Goal: Task Accomplishment & Management: Complete application form

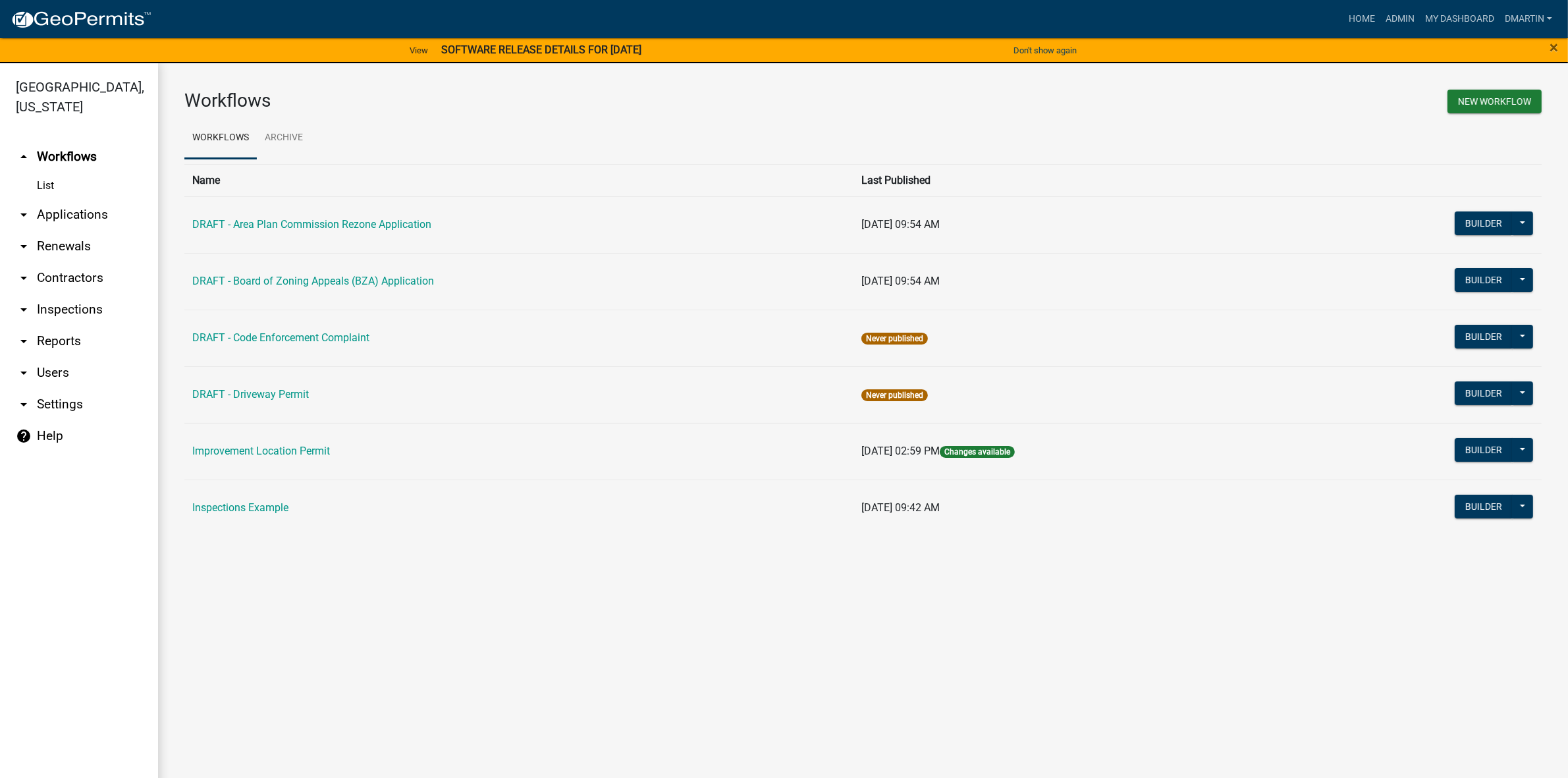
click at [53, 184] on link "List" at bounding box center [79, 186] width 158 height 26
click at [63, 209] on link "arrow_drop_down Applications" at bounding box center [79, 215] width 158 height 32
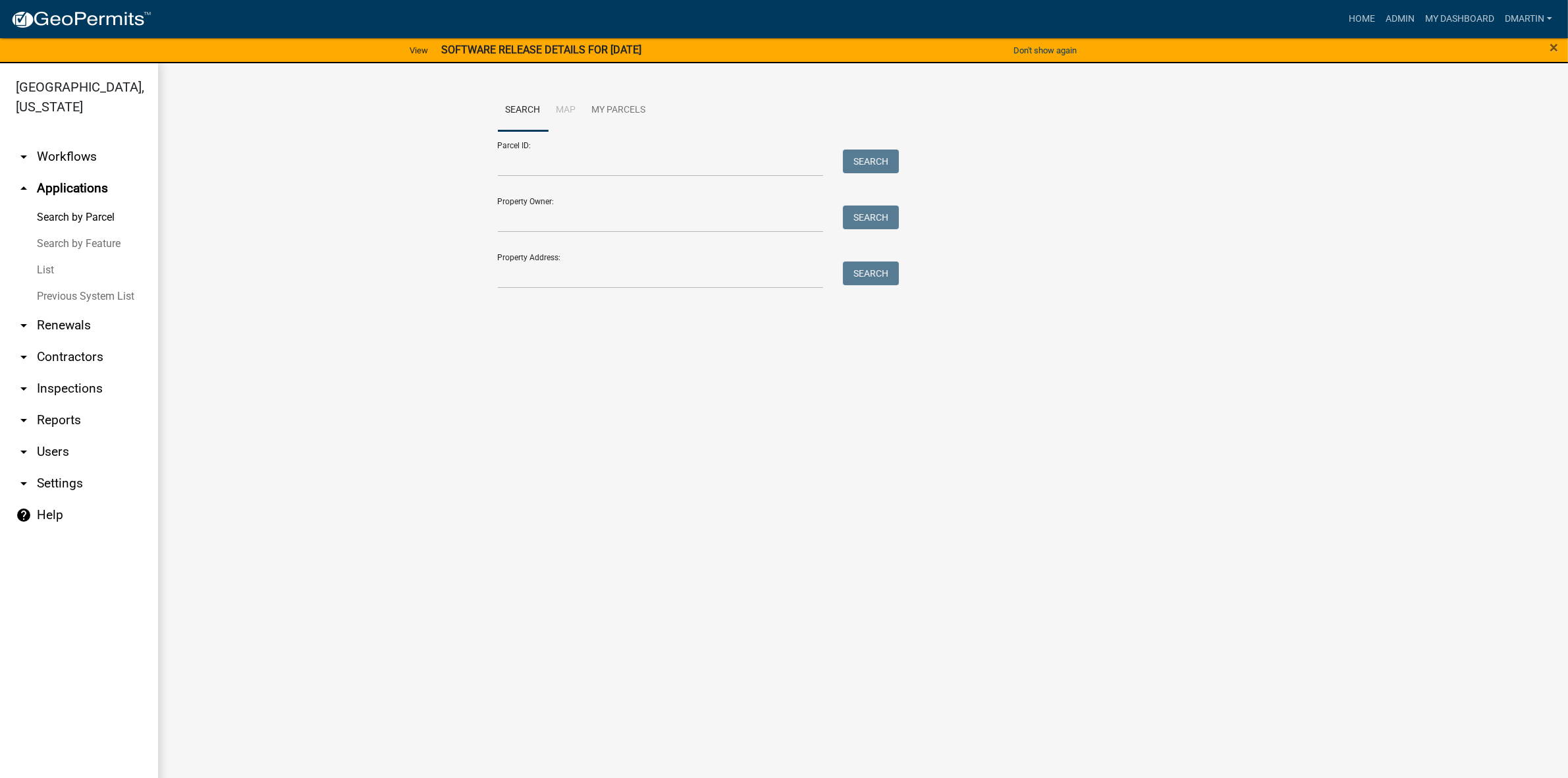
click at [53, 270] on link "List" at bounding box center [79, 269] width 158 height 26
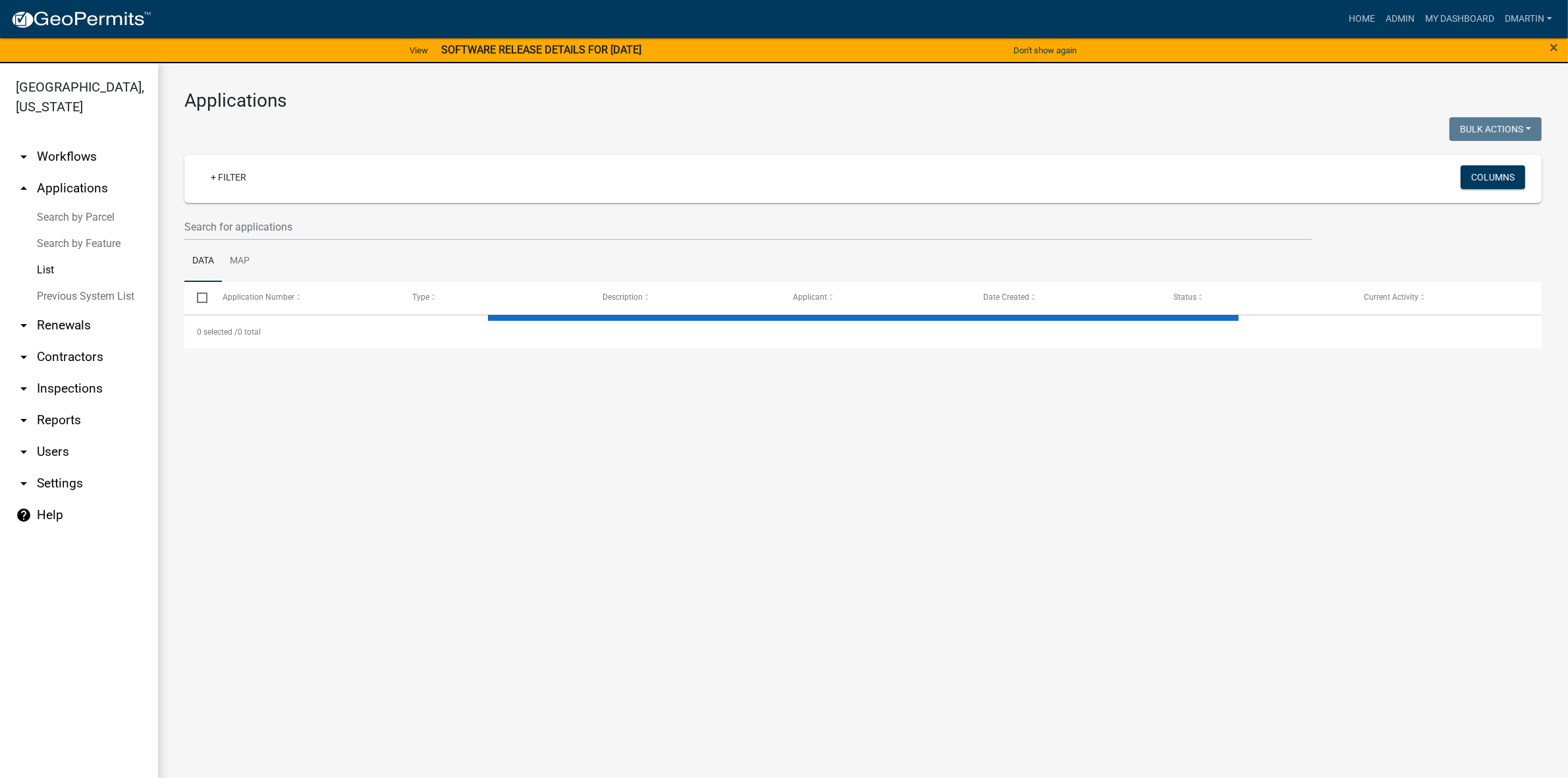
select select "3: 100"
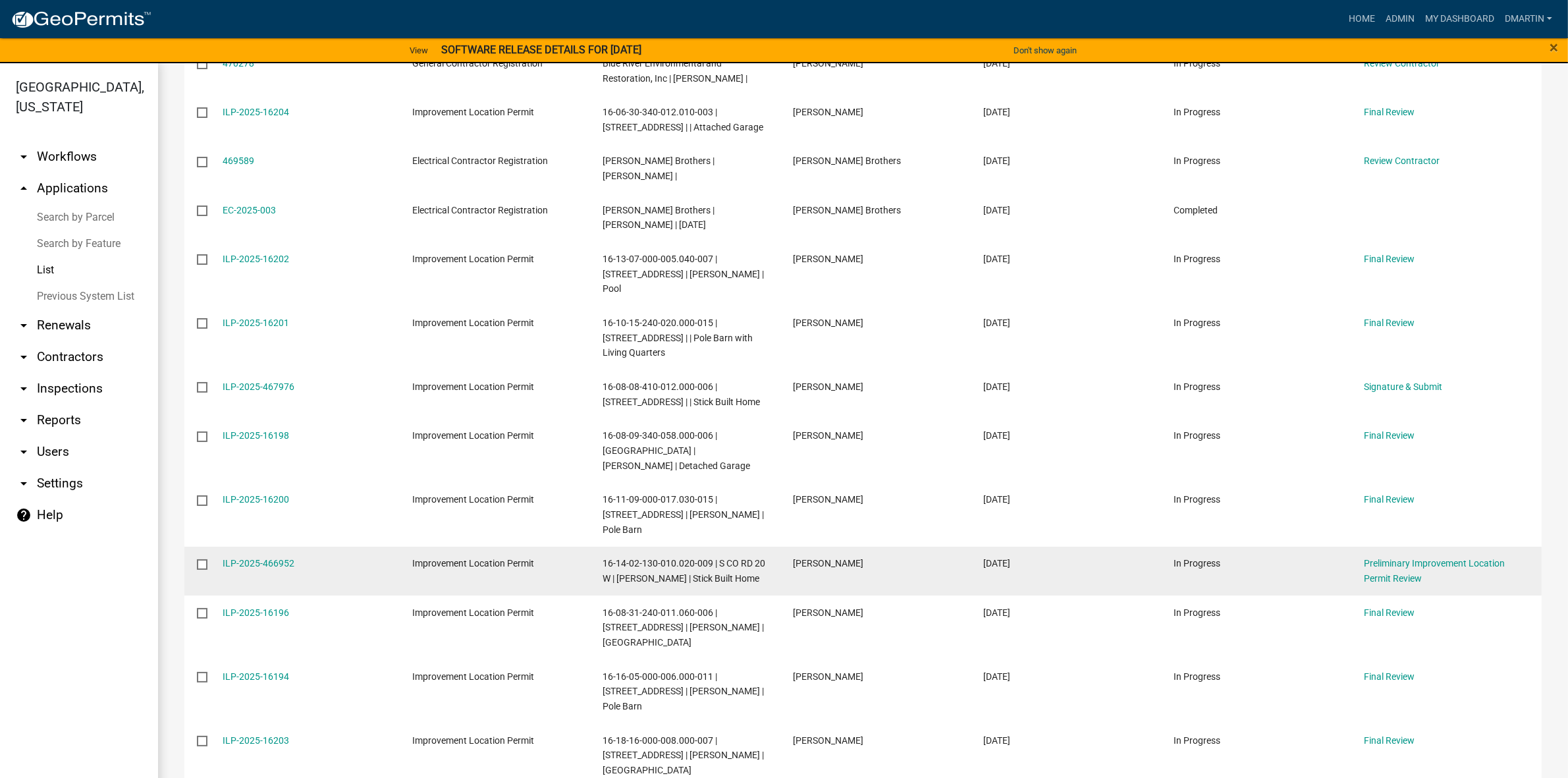
scroll to position [822, 0]
click at [280, 557] on link "ILP-2025-466952" at bounding box center [259, 563] width 72 height 11
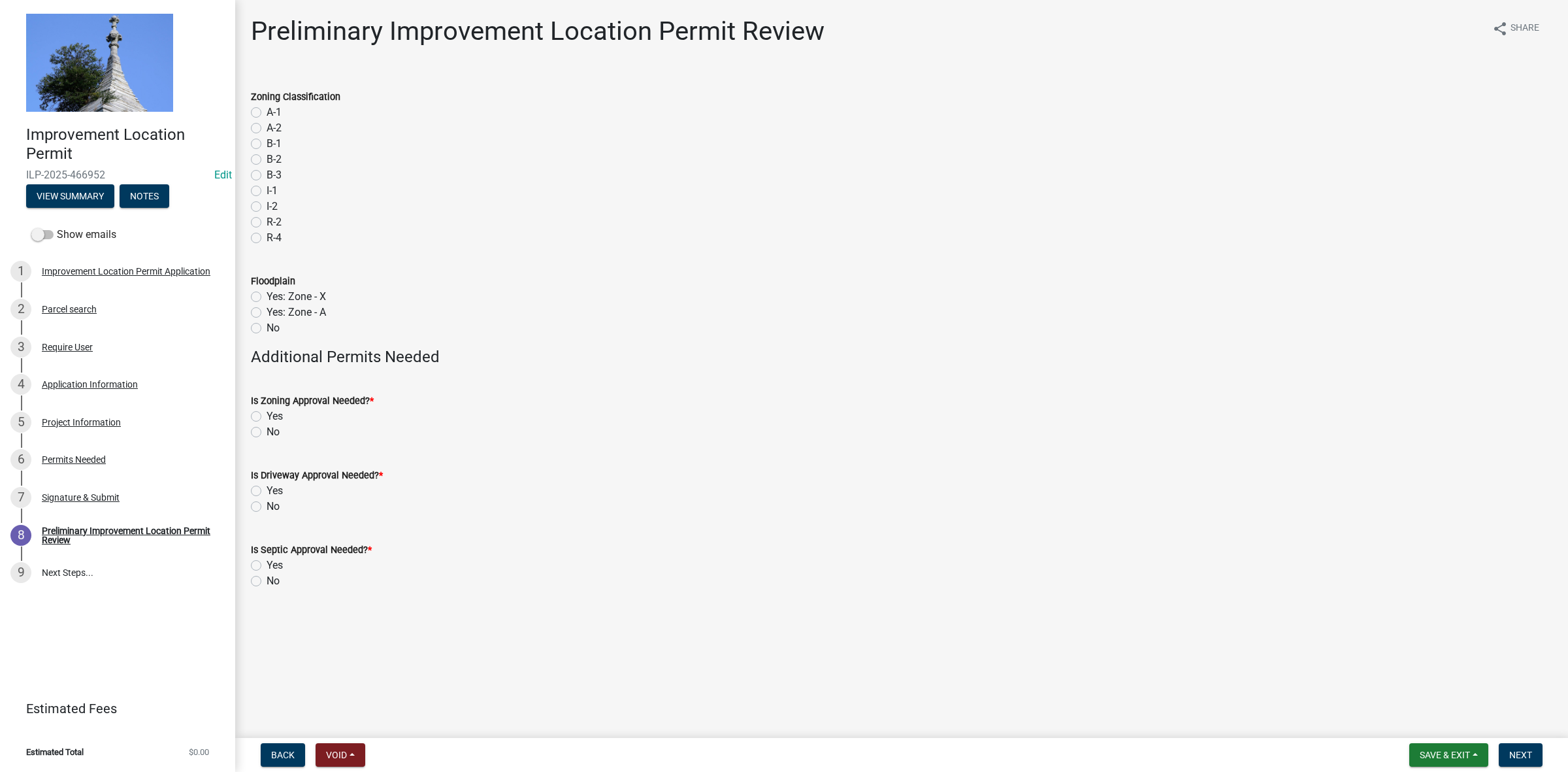
click at [267, 126] on label "A-2" at bounding box center [274, 127] width 15 height 15
click at [267, 126] on input "A-2" at bounding box center [271, 124] width 9 height 9
radio input "true"
click at [267, 325] on label "No" at bounding box center [273, 328] width 13 height 15
click at [267, 325] on input "No" at bounding box center [271, 324] width 9 height 9
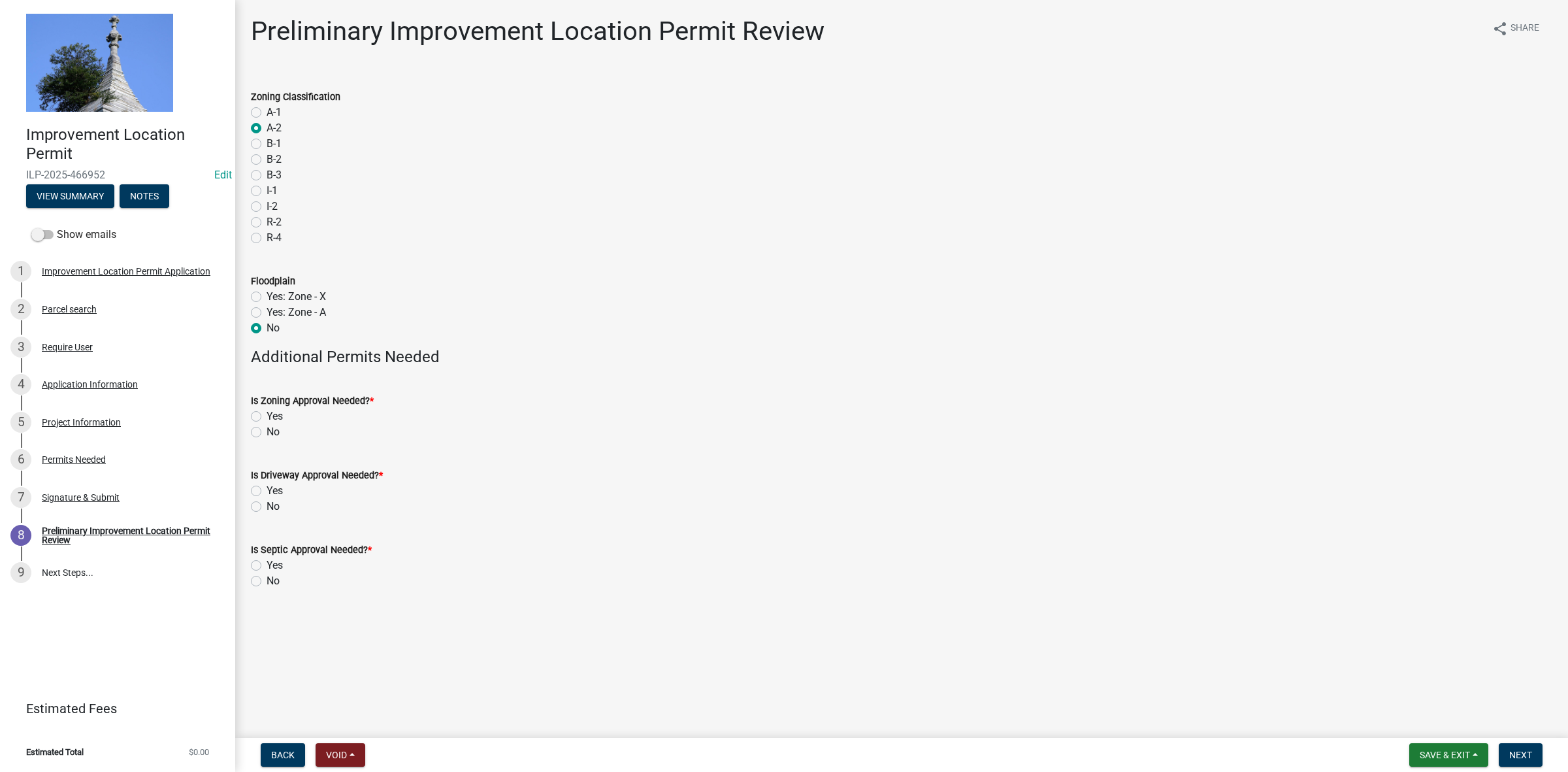
radio input "true"
click at [267, 432] on label "No" at bounding box center [273, 432] width 13 height 15
click at [267, 432] on input "No" at bounding box center [271, 428] width 9 height 9
radio input "true"
click at [267, 501] on label "No" at bounding box center [273, 506] width 13 height 15
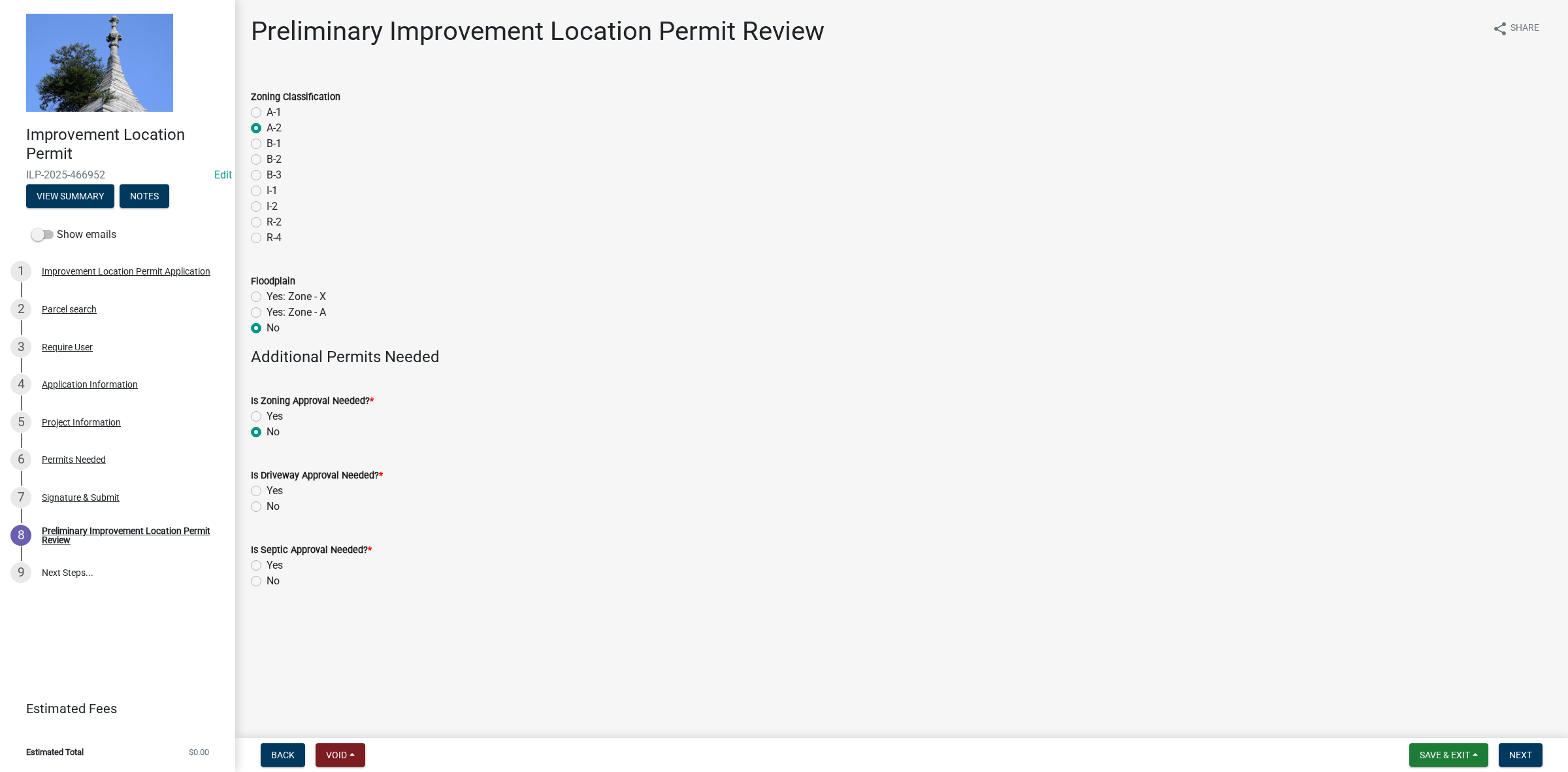
click at [267, 501] on input "No" at bounding box center [271, 503] width 9 height 9
radio input "true"
click at [267, 566] on label "Yes" at bounding box center [275, 565] width 16 height 15
click at [267, 566] on input "Yes" at bounding box center [271, 562] width 9 height 9
radio input "true"
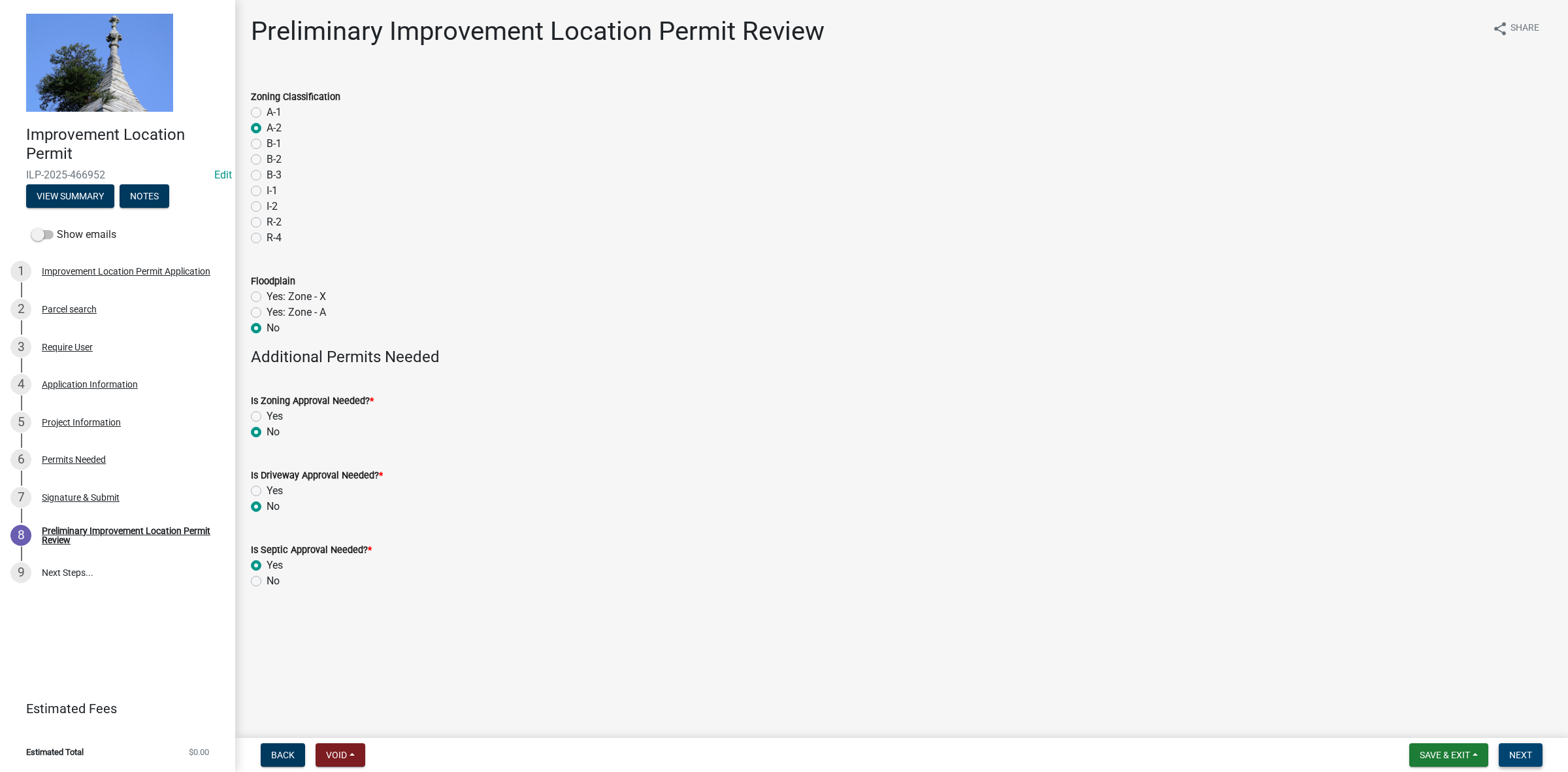
click at [1522, 756] on span "Next" at bounding box center [1520, 755] width 23 height 11
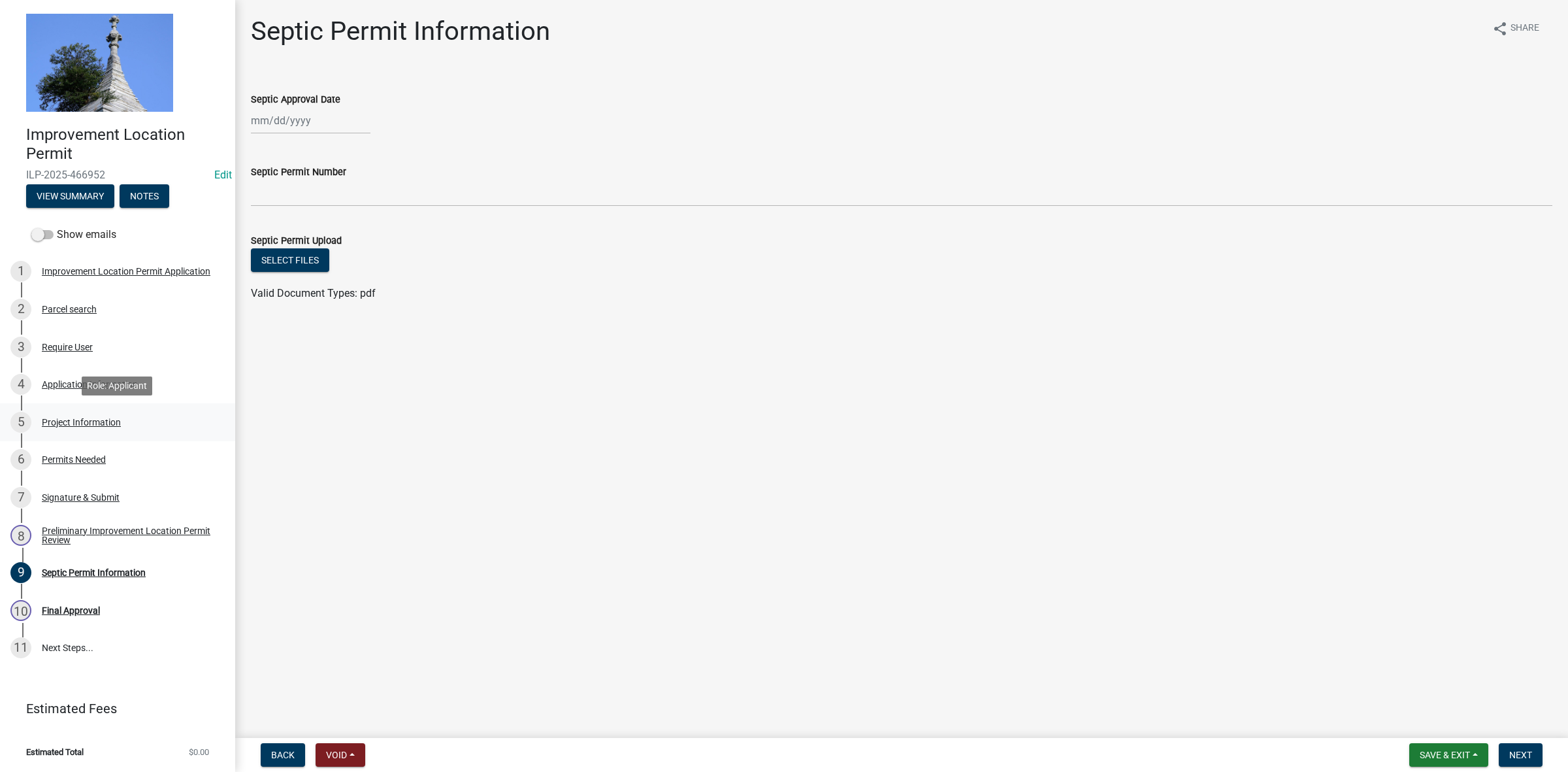
click at [92, 418] on div "Project Information" at bounding box center [81, 422] width 79 height 9
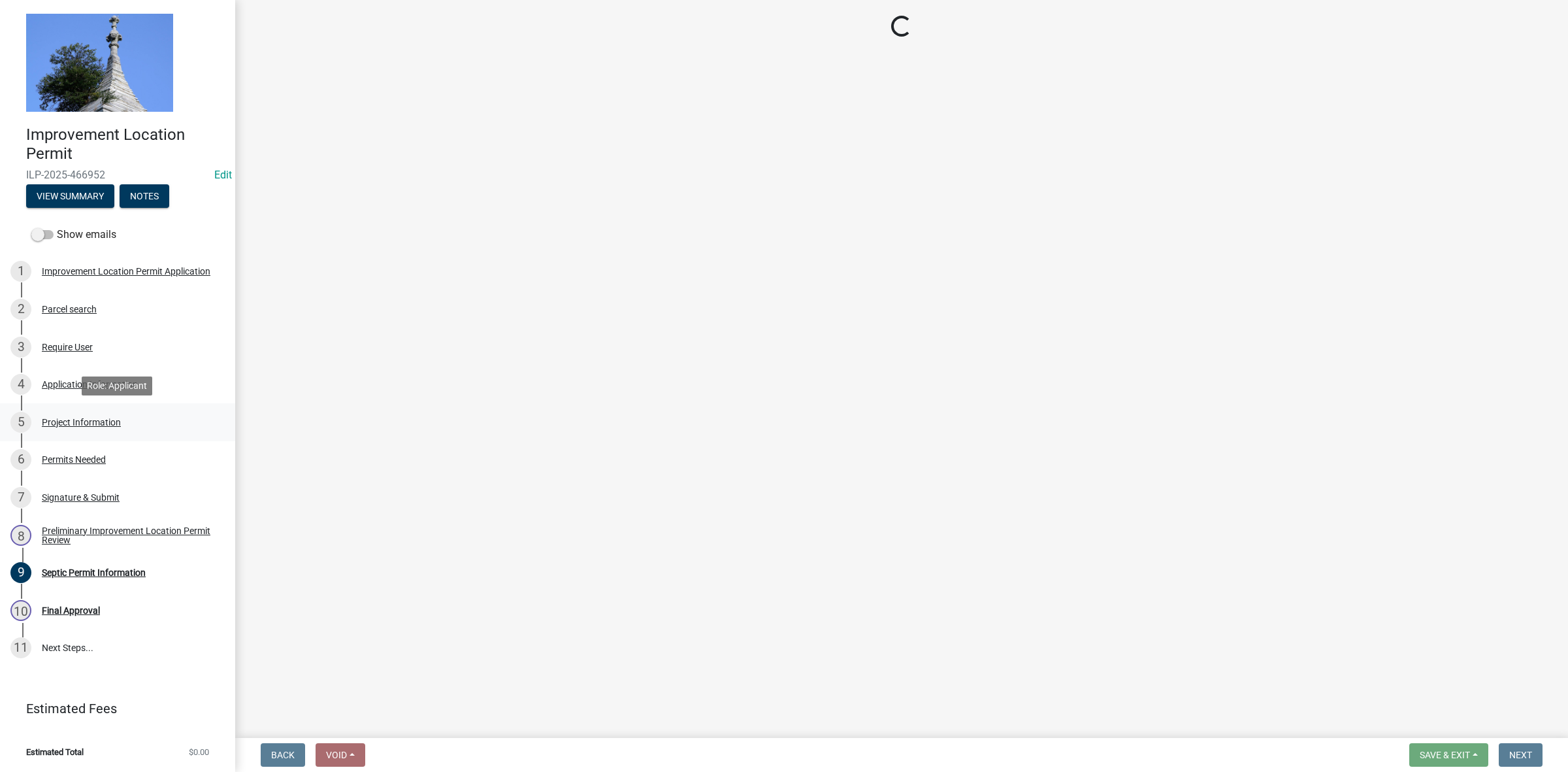
select select "9d64ea5b-356b-46b9-9003-cd08e8d798e4"
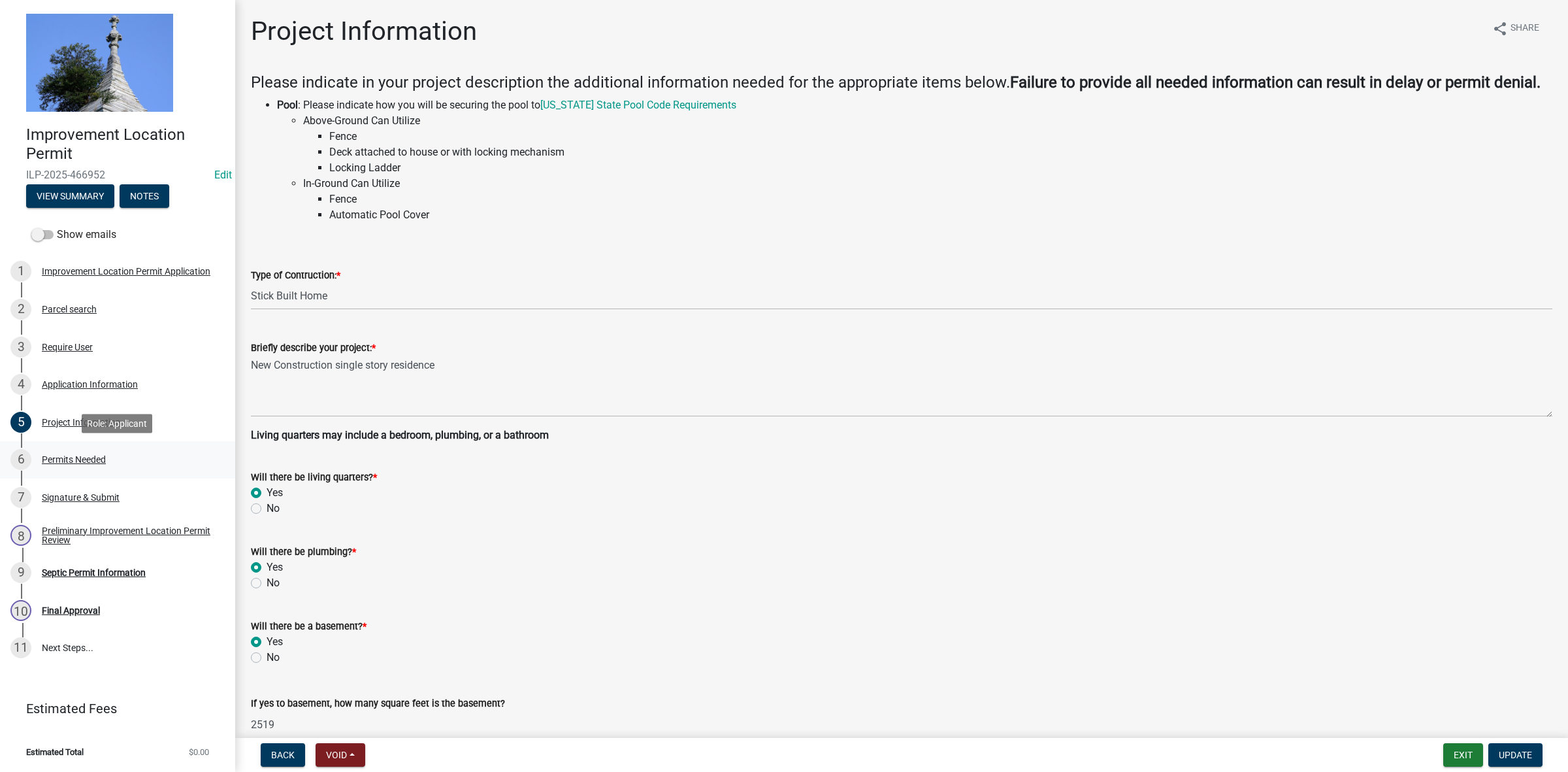
click at [82, 461] on div "Permits Needed" at bounding box center [74, 460] width 64 height 9
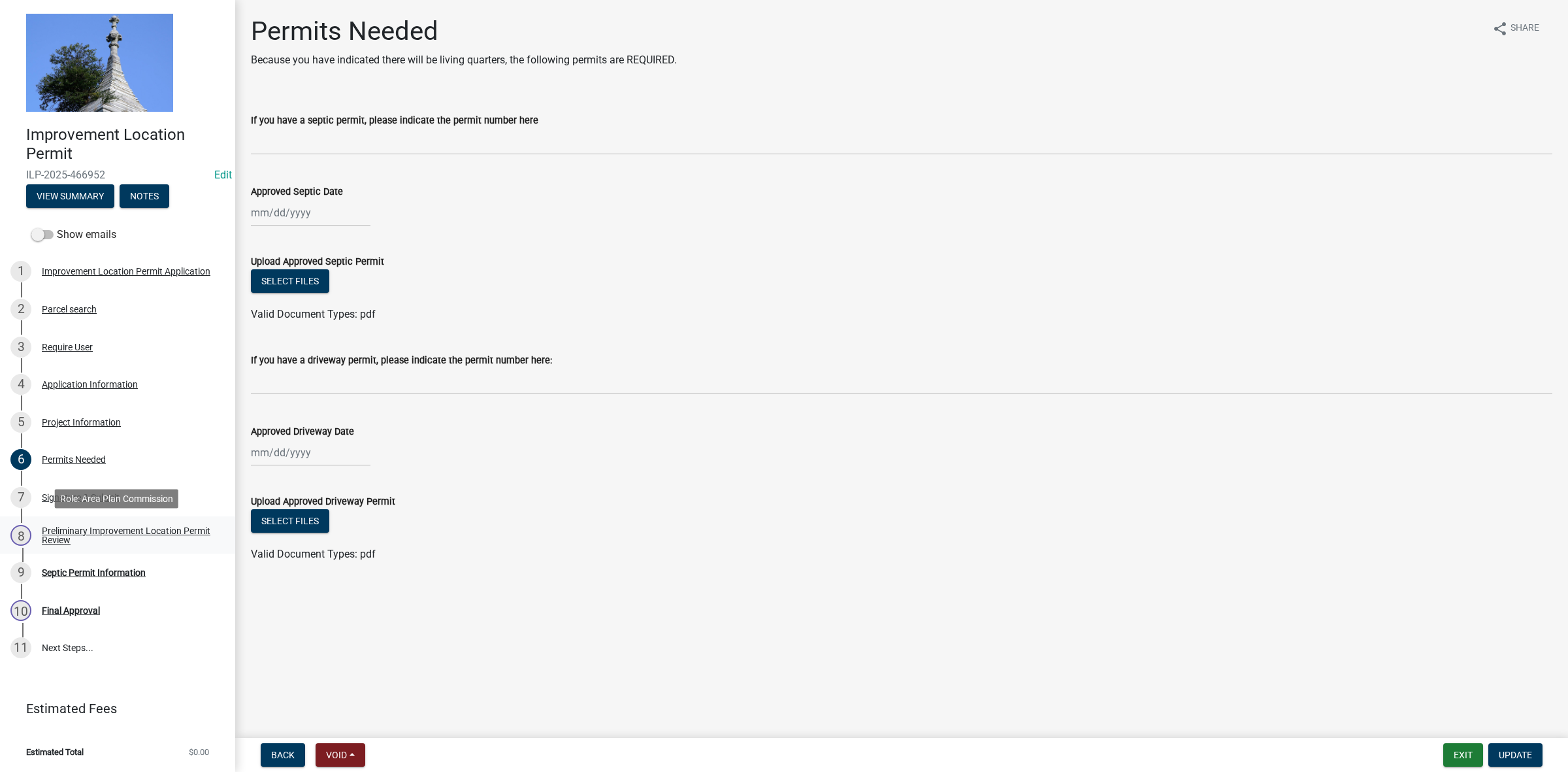
click at [90, 531] on div "Preliminary Improvement Location Permit Review" at bounding box center [128, 535] width 173 height 18
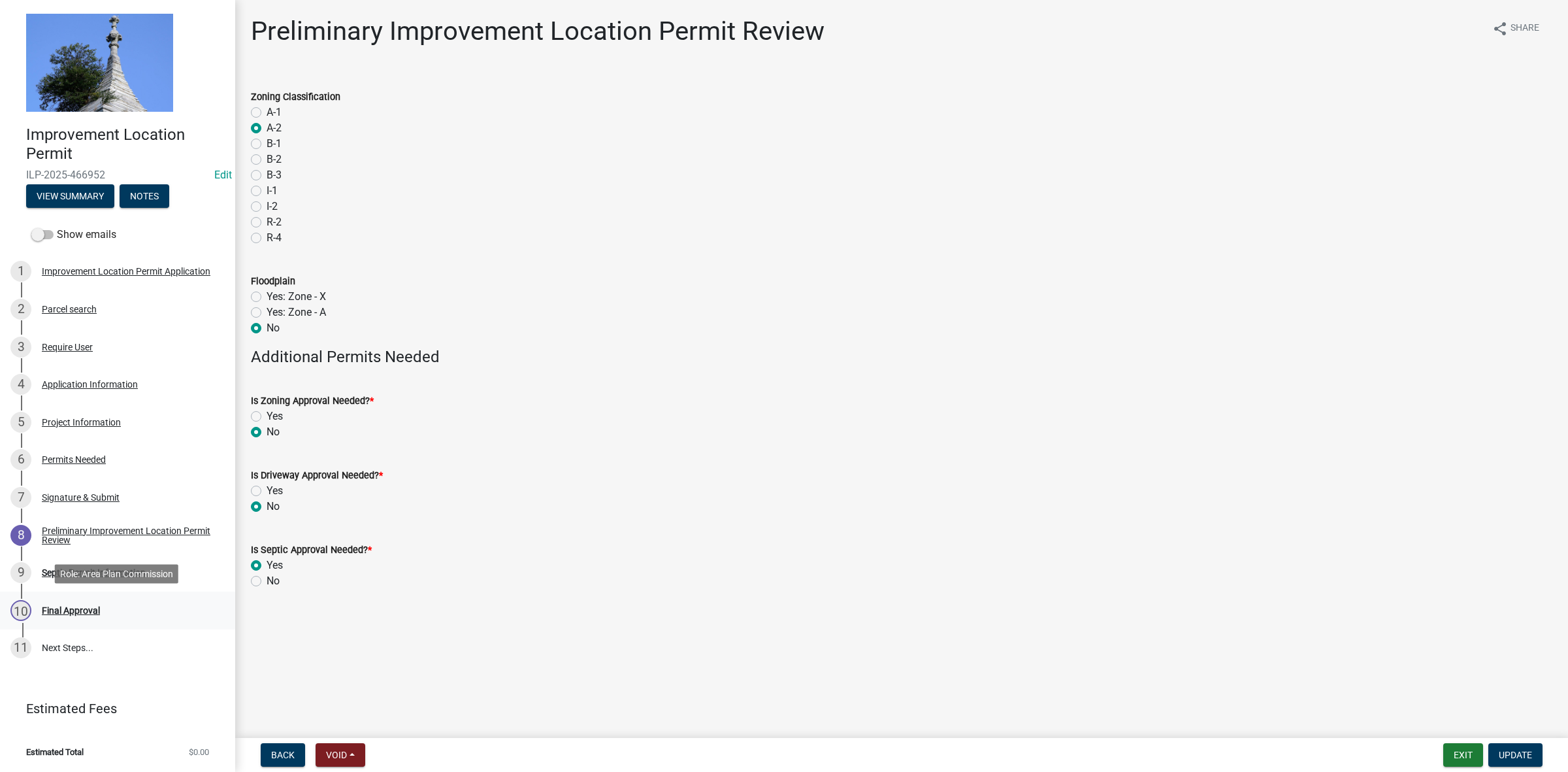
click at [79, 606] on div "Final Approval" at bounding box center [70, 610] width 58 height 9
click at [60, 613] on div "Final Approval" at bounding box center [70, 610] width 58 height 9
click at [80, 417] on div "Project Information" at bounding box center [81, 422] width 79 height 9
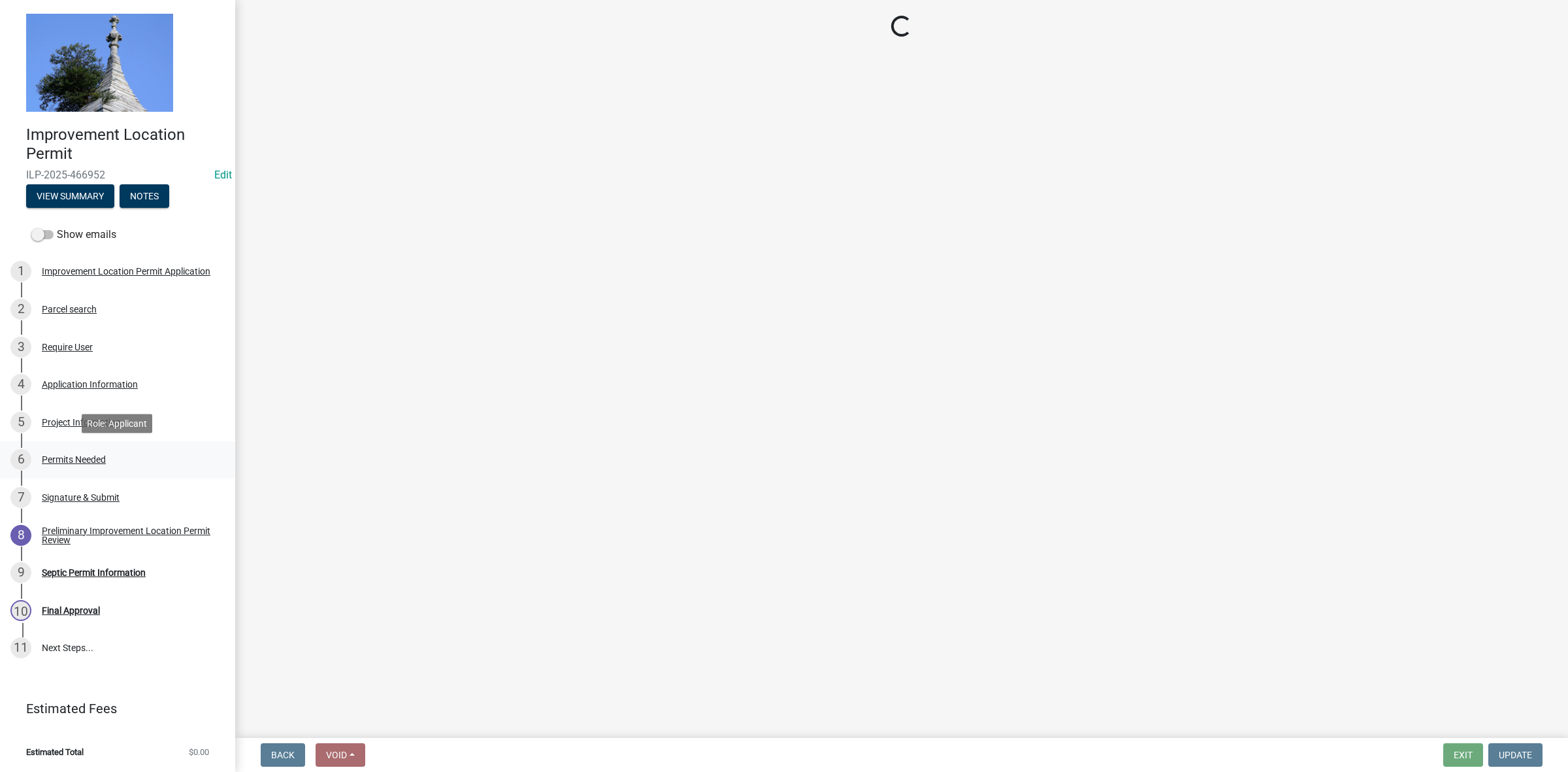
click at [80, 460] on div "Permits Needed" at bounding box center [74, 460] width 64 height 9
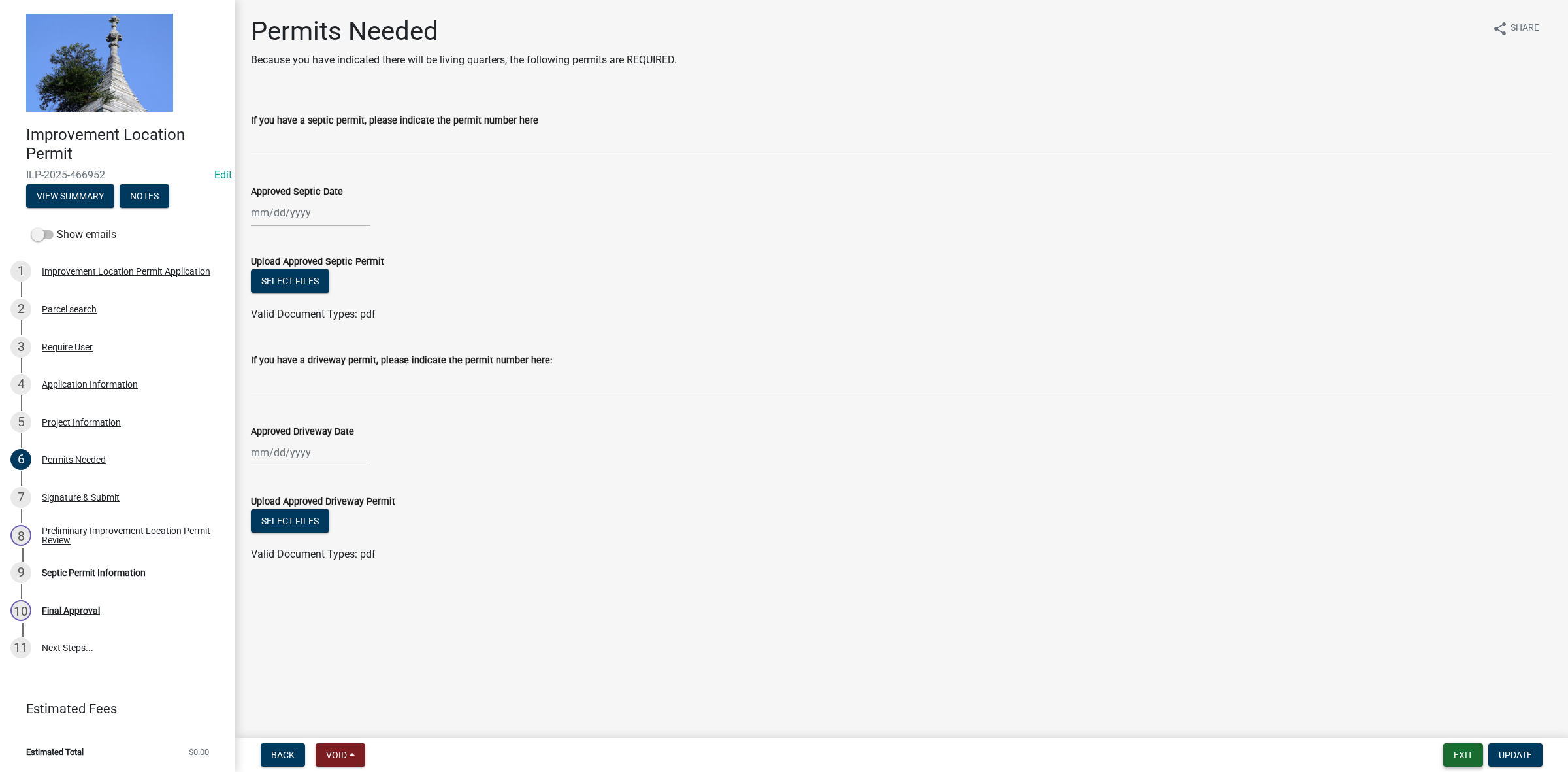
click at [1468, 752] on button "Exit" at bounding box center [1464, 755] width 40 height 23
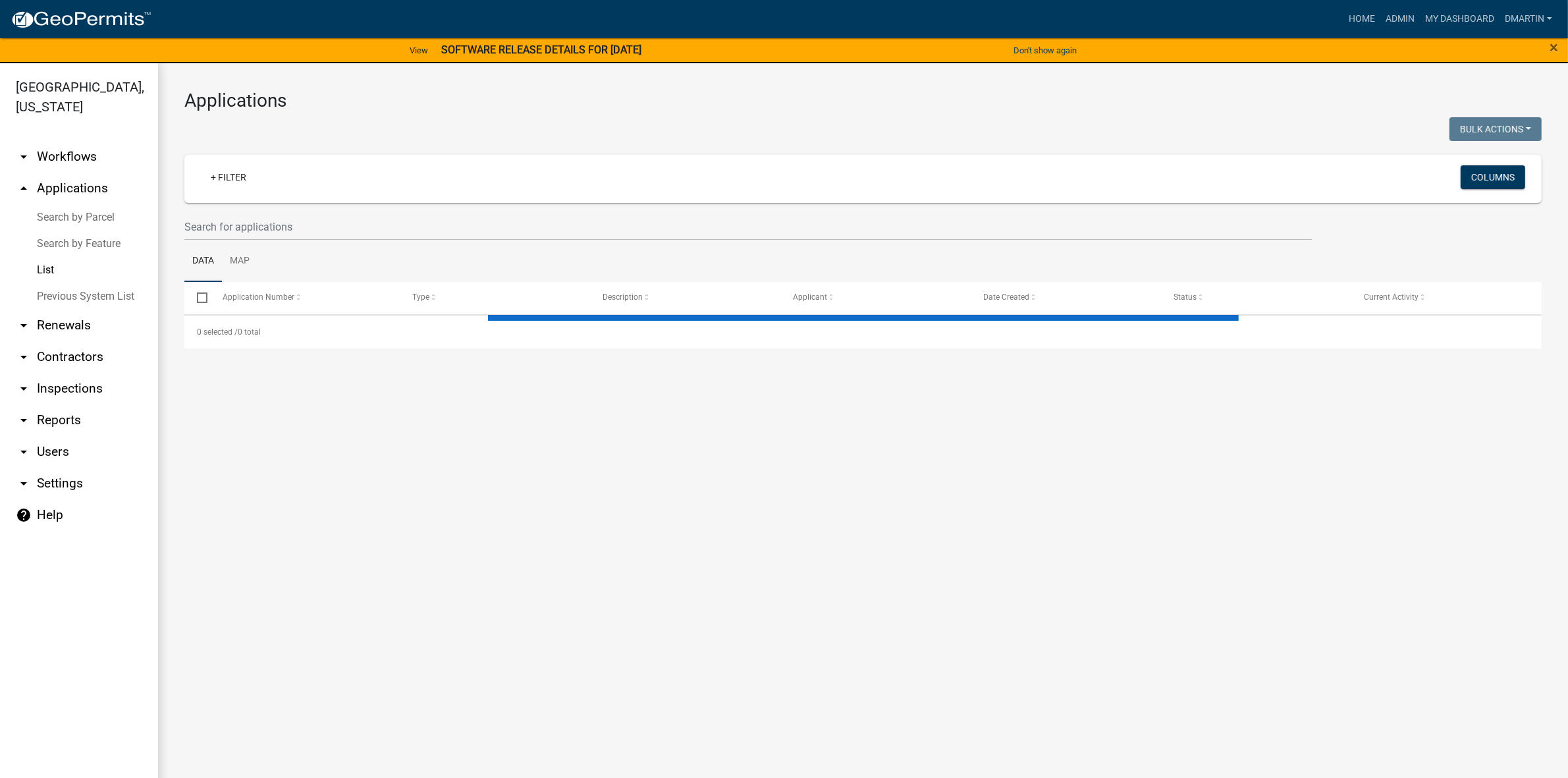
select select "3: 100"
